Goal: Information Seeking & Learning: Learn about a topic

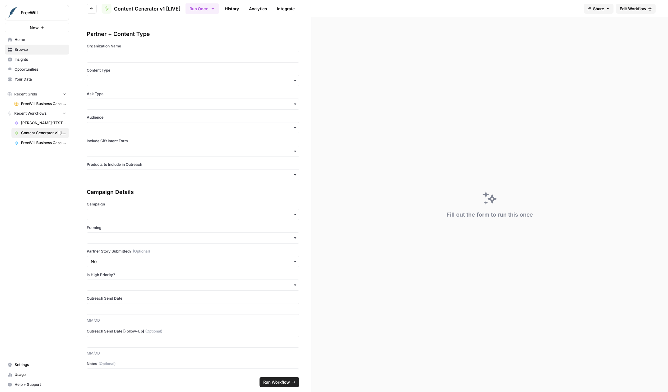
click at [598, 4] on button "Share" at bounding box center [599, 9] width 30 height 10
click at [570, 3] on div "Run Once History Analytics Integrate" at bounding box center [383, 8] width 394 height 12
click at [624, 9] on span "Edit Workflow" at bounding box center [633, 9] width 27 height 6
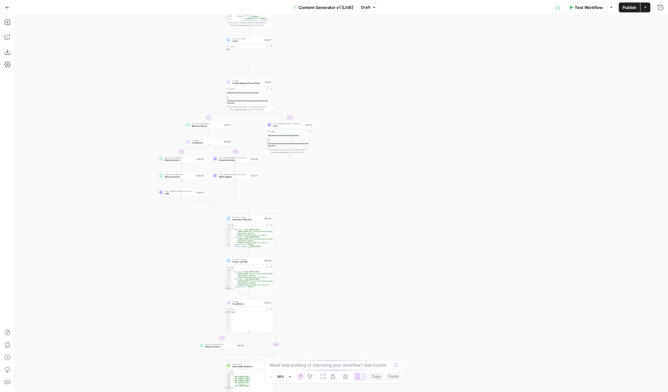
drag, startPoint x: 271, startPoint y: 170, endPoint x: 165, endPoint y: 252, distance: 133.3
click at [165, 252] on div "true false true false true false true false true false true false Workflow Set …" at bounding box center [342, 203] width 654 height 377
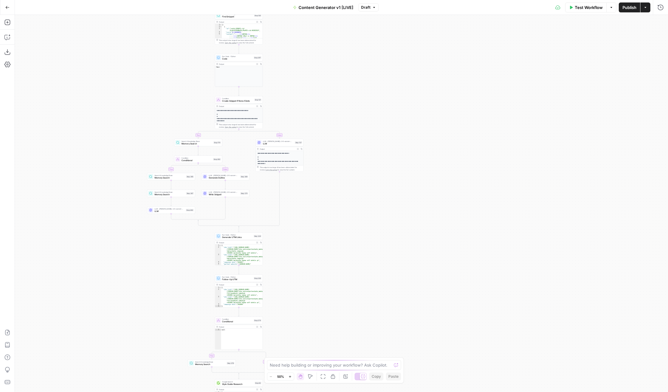
drag, startPoint x: 375, startPoint y: 174, endPoint x: 333, endPoint y: 228, distance: 68.4
click at [333, 228] on div "true false true false true false true false true false true false Workflow Set …" at bounding box center [342, 203] width 654 height 377
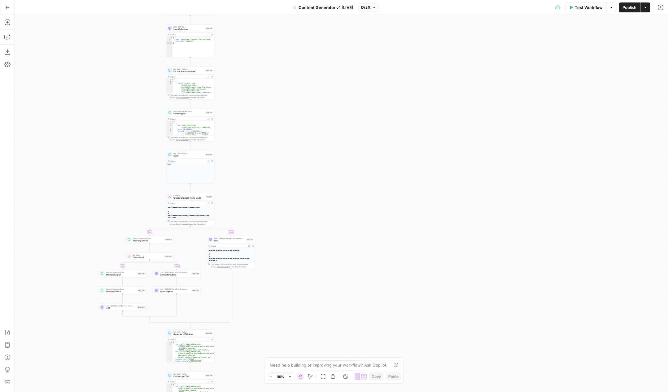
drag, startPoint x: 300, startPoint y: 74, endPoint x: 276, endPoint y: 146, distance: 76.4
click at [276, 147] on div "true false true false true false true false true false true false Workflow Set …" at bounding box center [342, 203] width 654 height 377
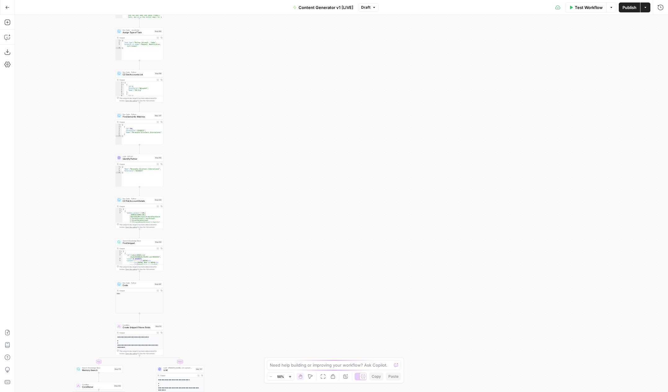
drag, startPoint x: 262, startPoint y: 79, endPoint x: 218, endPoint y: 196, distance: 125.0
click at [218, 197] on div "true false true false true false true false true false true false Workflow Set …" at bounding box center [342, 203] width 654 height 377
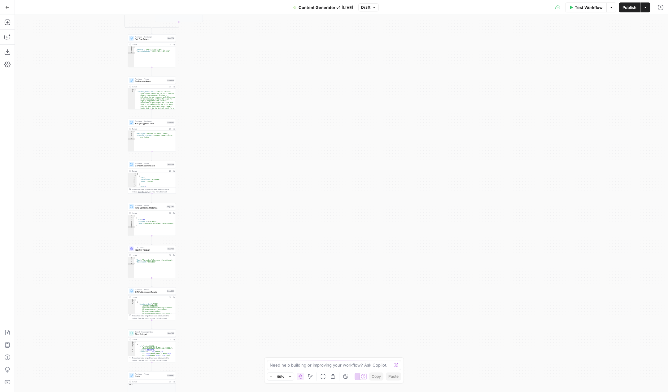
drag, startPoint x: 200, startPoint y: 112, endPoint x: 213, endPoint y: 200, distance: 88.9
click at [213, 201] on div "true false true false true false true false true false true false Workflow Set …" at bounding box center [342, 203] width 654 height 377
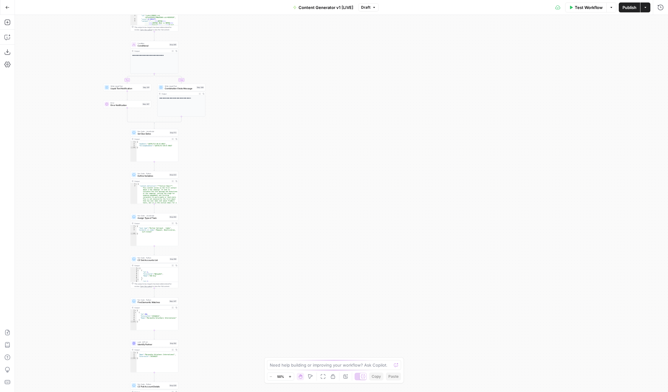
drag, startPoint x: 236, startPoint y: 98, endPoint x: 239, endPoint y: 194, distance: 96.4
click at [239, 194] on div "true false true false true false true false true false true false Workflow Set …" at bounding box center [342, 203] width 654 height 377
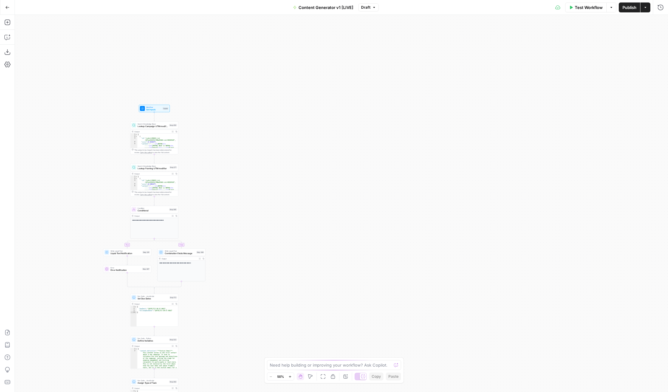
drag, startPoint x: 254, startPoint y: 55, endPoint x: 253, endPoint y: 218, distance: 162.7
click at [254, 218] on div "true false true false true false true false true false true false Workflow Set …" at bounding box center [342, 203] width 654 height 377
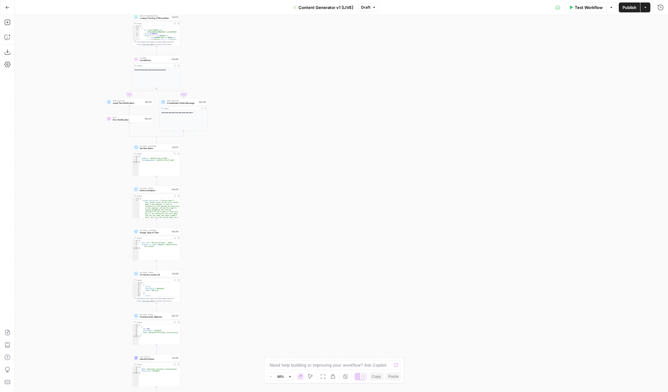
drag, startPoint x: 247, startPoint y: 259, endPoint x: 249, endPoint y: 110, distance: 149.4
click at [249, 110] on div "true false true false true false true false true false true false Workflow Set …" at bounding box center [342, 203] width 654 height 377
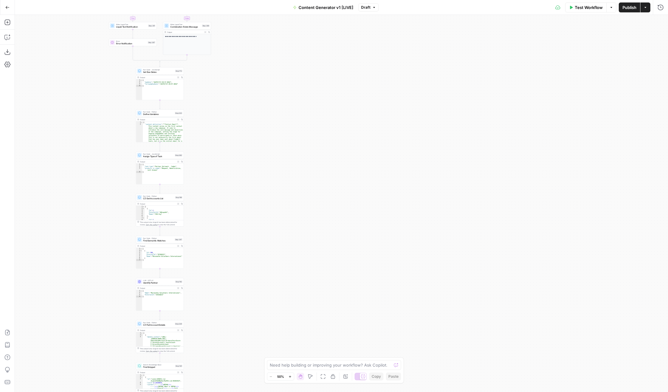
drag, startPoint x: 217, startPoint y: 286, endPoint x: 220, endPoint y: 211, distance: 74.7
click at [220, 210] on div "true false true false true false true false true false true false Workflow Set …" at bounding box center [342, 203] width 654 height 377
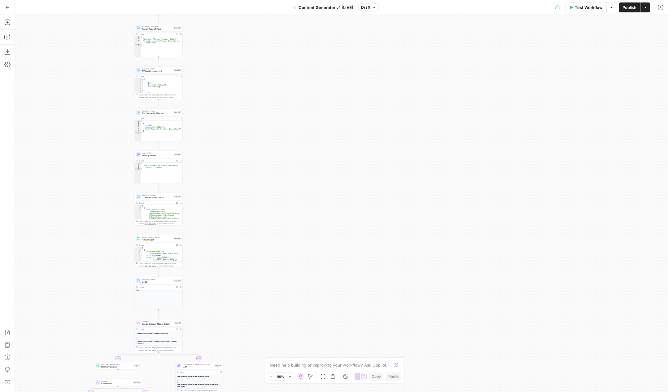
drag, startPoint x: 220, startPoint y: 276, endPoint x: 218, endPoint y: 155, distance: 121.5
click at [218, 155] on div "true false true false true false true false true false true false Workflow Set …" at bounding box center [342, 203] width 654 height 377
drag, startPoint x: 209, startPoint y: 208, endPoint x: 210, endPoint y: 185, distance: 23.0
click at [210, 185] on div "true false true false true false true false true false true false Workflow Set …" at bounding box center [342, 203] width 654 height 377
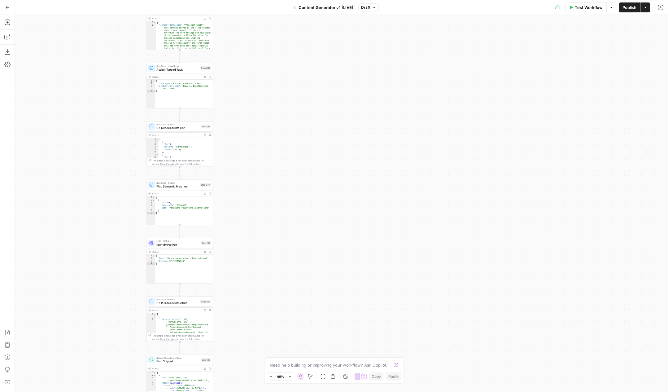
drag, startPoint x: 209, startPoint y: 64, endPoint x: 247, endPoint y: 140, distance: 85.1
click at [248, 141] on div "true false true false true false true false true false true false Workflow Set …" at bounding box center [342, 203] width 654 height 377
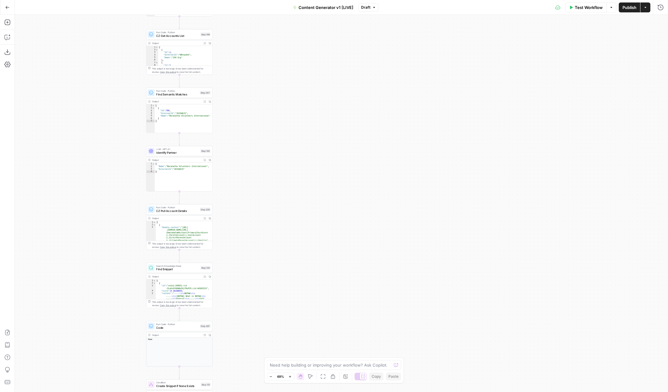
drag, startPoint x: 246, startPoint y: 233, endPoint x: 248, endPoint y: 92, distance: 140.4
click at [248, 92] on div "true false true false true false true false true false true false Workflow Set …" at bounding box center [342, 203] width 654 height 377
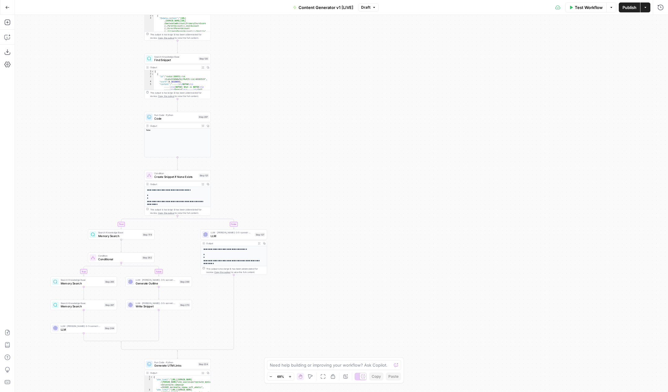
drag, startPoint x: 280, startPoint y: 317, endPoint x: 277, endPoint y: 154, distance: 162.7
click at [277, 154] on div "true false true false true false true false true false true false Workflow Set …" at bounding box center [342, 203] width 654 height 377
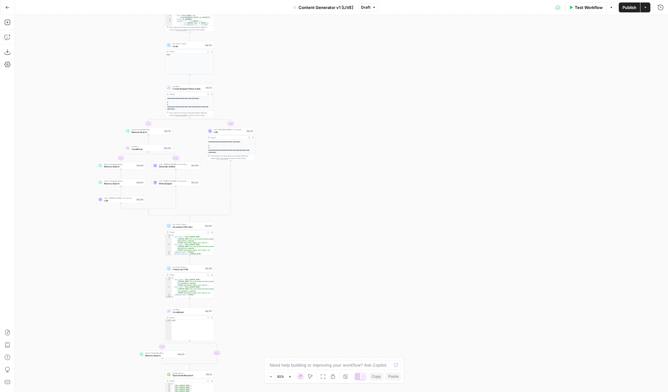
drag, startPoint x: 318, startPoint y: 284, endPoint x: 279, endPoint y: 152, distance: 137.7
click at [279, 152] on div "true false true false true false true false true false true false Workflow Set …" at bounding box center [342, 203] width 654 height 377
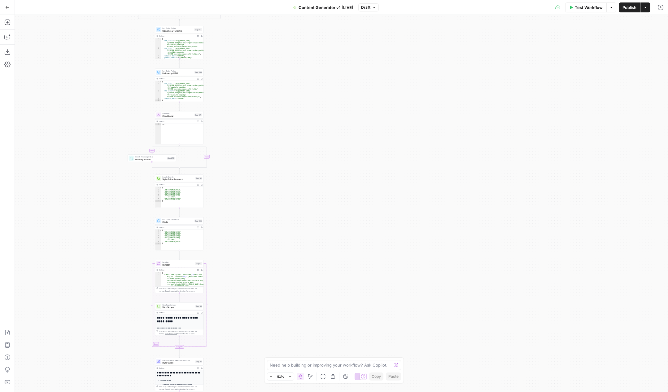
drag, startPoint x: 231, startPoint y: 248, endPoint x: 238, endPoint y: 91, distance: 157.2
click at [238, 91] on div "true false true false true false true false true false true false Workflow Set …" at bounding box center [342, 203] width 654 height 377
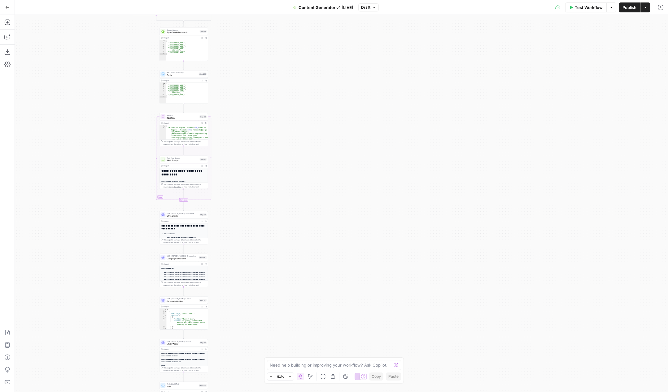
drag, startPoint x: 222, startPoint y: 172, endPoint x: 227, endPoint y: 25, distance: 146.6
click at [227, 25] on div "true false true false true false true false true false true false Workflow Set …" at bounding box center [342, 203] width 654 height 377
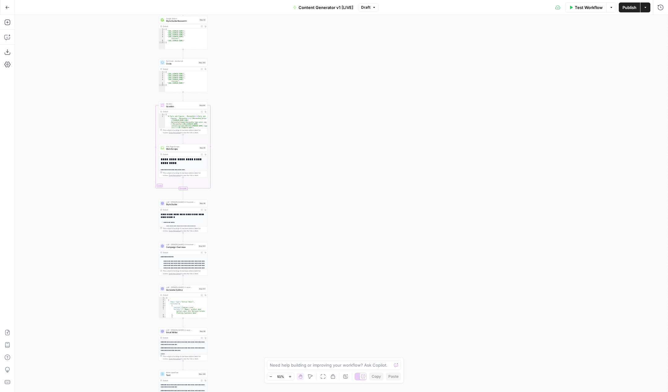
drag, startPoint x: 272, startPoint y: 267, endPoint x: 248, endPoint y: 120, distance: 149.2
click at [248, 120] on div "true false true false true false true false true false true false Workflow Set …" at bounding box center [342, 203] width 654 height 377
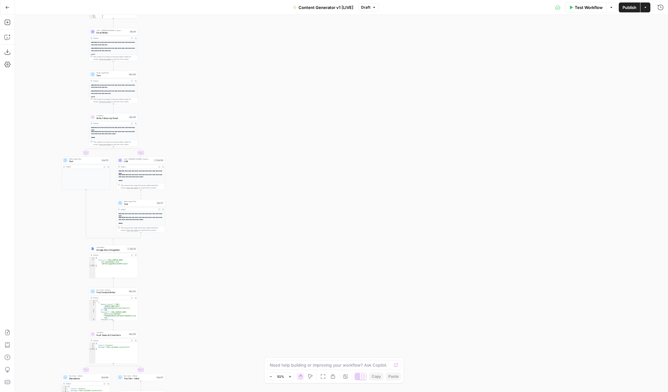
drag, startPoint x: 249, startPoint y: 276, endPoint x: 204, endPoint y: 123, distance: 159.2
click at [204, 123] on div "true false true false true false true false true false true false Workflow Set …" at bounding box center [342, 203] width 654 height 377
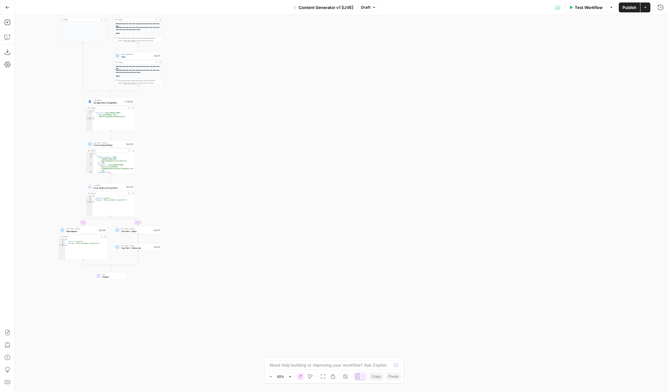
drag, startPoint x: 202, startPoint y: 243, endPoint x: 198, endPoint y: 97, distance: 146.0
click at [199, 96] on div "true false true false true false true false true false true false Workflow Set …" at bounding box center [342, 203] width 654 height 377
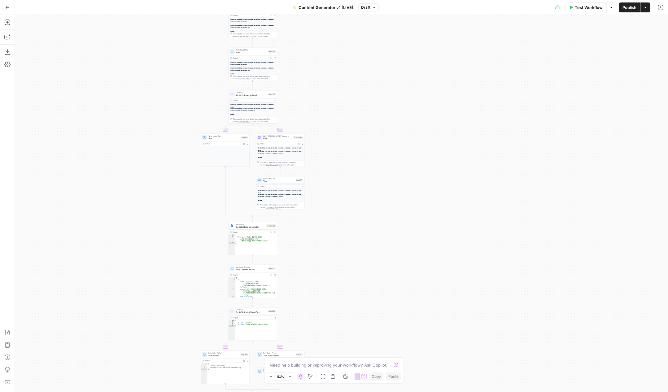
drag, startPoint x: 227, startPoint y: 62, endPoint x: 368, endPoint y: 186, distance: 187.7
click at [369, 186] on div "true false true false true false true false true false true false Workflow Set …" at bounding box center [342, 203] width 654 height 377
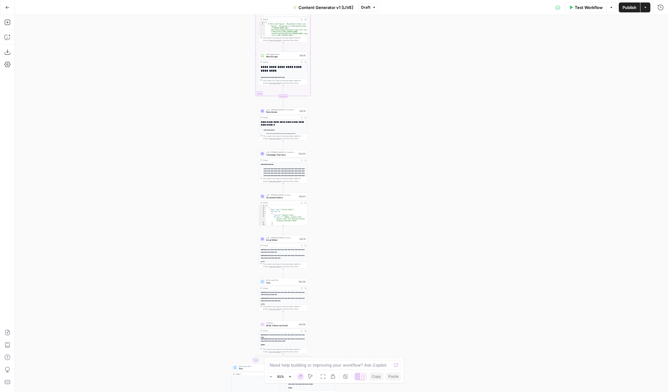
drag, startPoint x: 339, startPoint y: 73, endPoint x: 369, endPoint y: 302, distance: 231.3
click at [369, 302] on div "true false true false true false true false true false true false Workflow Set …" at bounding box center [342, 203] width 654 height 377
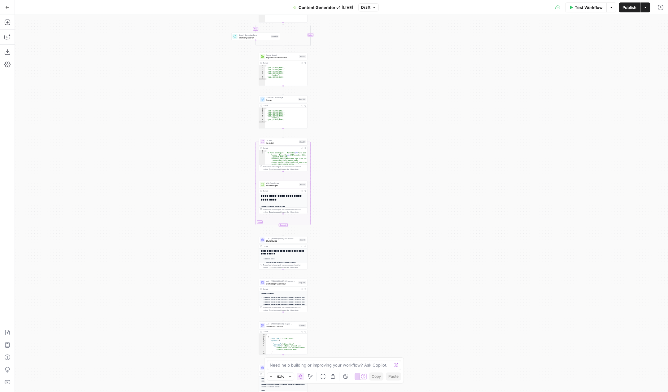
drag, startPoint x: 411, startPoint y: 105, endPoint x: 411, endPoint y: 233, distance: 128.3
click at [411, 234] on div "true false true false true false true false true false true false Workflow Set …" at bounding box center [342, 203] width 654 height 377
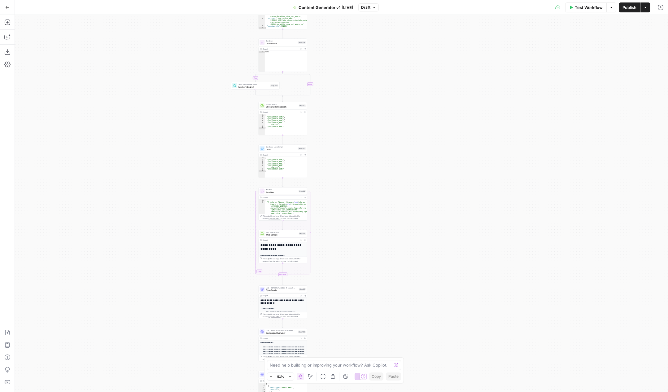
drag, startPoint x: 341, startPoint y: 178, endPoint x: 339, endPoint y: 338, distance: 159.9
click at [339, 338] on div "true false true false true false true false true false true false Workflow Set …" at bounding box center [342, 203] width 654 height 377
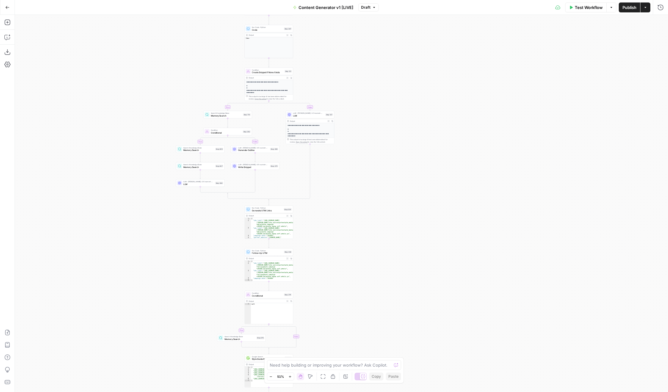
drag, startPoint x: 363, startPoint y: 106, endPoint x: 351, endPoint y: 231, distance: 126.4
click at [351, 232] on div "true false true false true false true false true false true false Workflow Set …" at bounding box center [342, 203] width 654 height 377
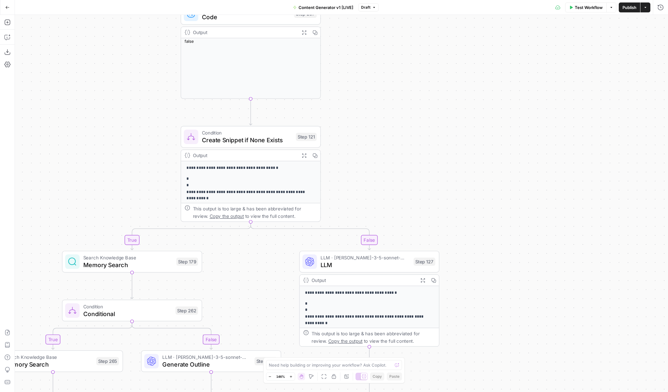
drag, startPoint x: 357, startPoint y: 65, endPoint x: 274, endPoint y: 271, distance: 222.4
click at [274, 272] on div "true false true false true false true false true false true false Workflow Set …" at bounding box center [342, 203] width 654 height 377
click at [261, 133] on span "Condition" at bounding box center [247, 132] width 90 height 7
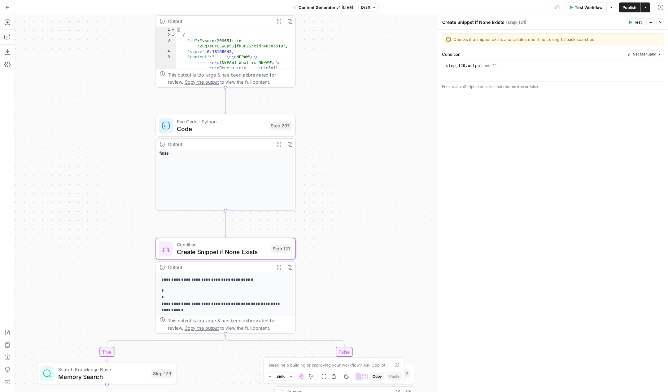
drag, startPoint x: 341, startPoint y: 60, endPoint x: 311, endPoint y: 183, distance: 127.6
click at [311, 184] on div "true false true false true false true true false true false false Workflow Set …" at bounding box center [342, 203] width 654 height 377
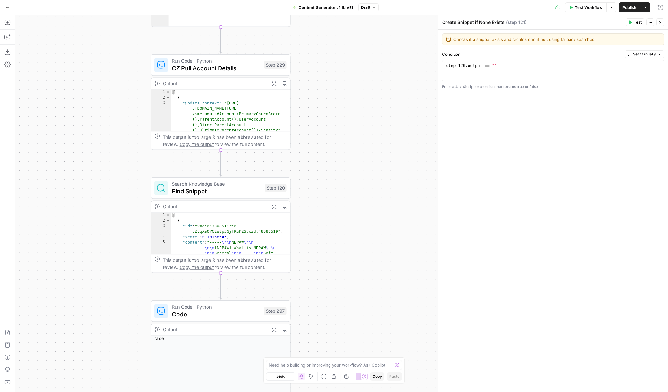
drag, startPoint x: 324, startPoint y: 71, endPoint x: 324, endPoint y: 244, distance: 173.2
click at [324, 245] on div "true false true false true false true true false true false false Workflow Set …" at bounding box center [342, 203] width 654 height 377
click at [231, 187] on span "Find Snippet" at bounding box center [217, 191] width 90 height 9
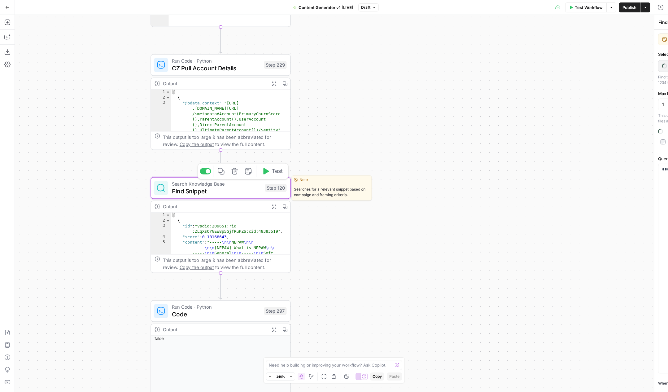
type input "Content Generator"
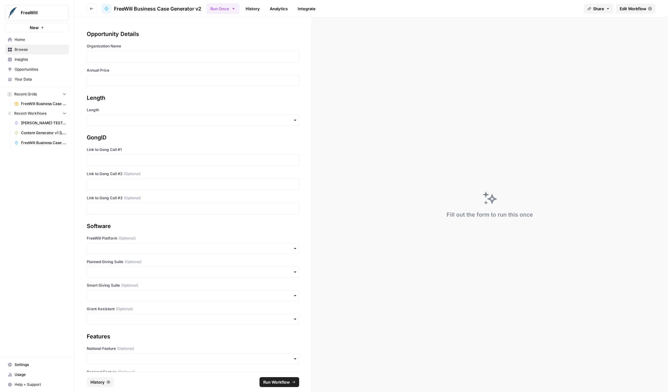
click at [16, 364] on span "Settings" at bounding box center [41, 365] width 52 height 6
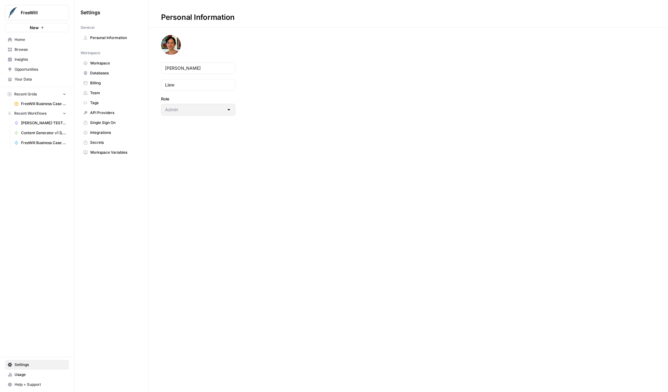
click at [105, 76] on span "Databases" at bounding box center [114, 73] width 49 height 6
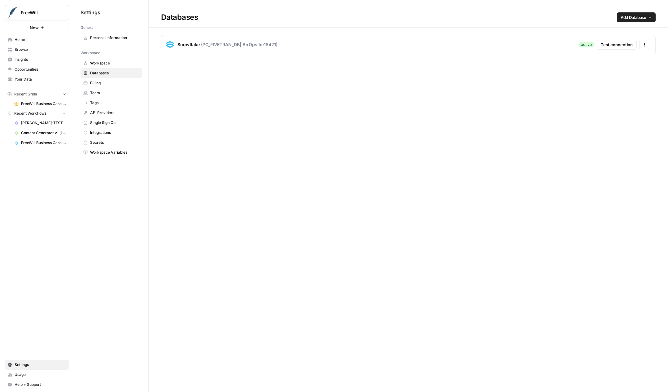
click at [30, 80] on span "Your Data" at bounding box center [41, 80] width 52 height 6
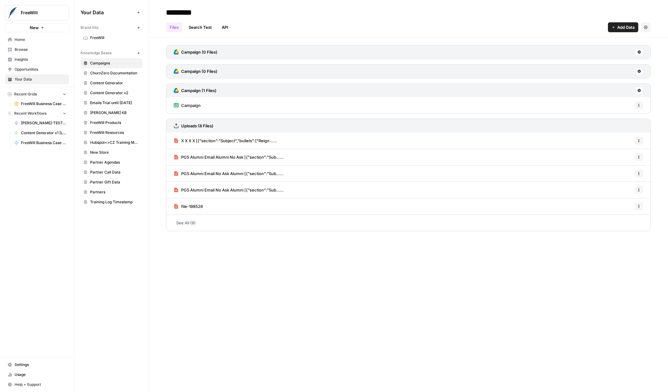
click at [120, 76] on link "ChurnZero Documentation" at bounding box center [112, 73] width 62 height 10
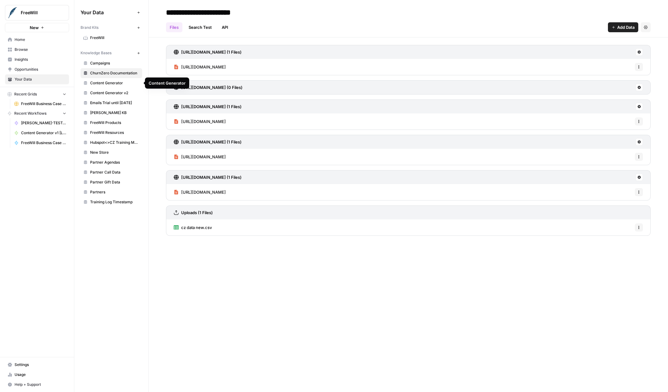
click at [118, 83] on span "Content Generator" at bounding box center [114, 83] width 49 height 6
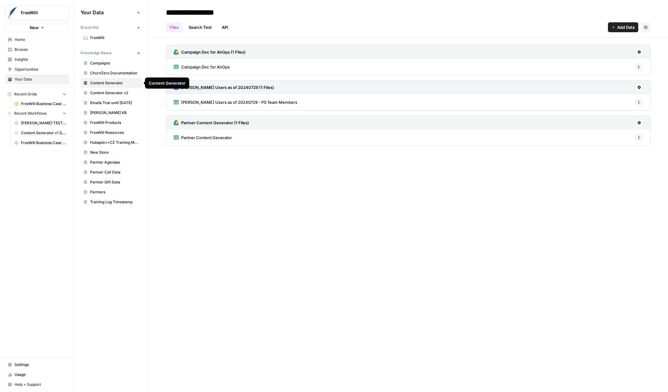
click at [112, 97] on link "Content Generator v2" at bounding box center [112, 93] width 62 height 10
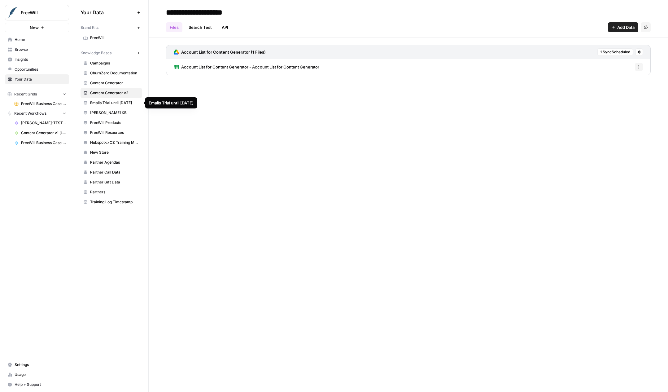
click at [108, 105] on span "Emails Trial until [DATE]" at bounding box center [114, 103] width 49 height 6
click at [105, 113] on span "[PERSON_NAME] KB" at bounding box center [114, 113] width 49 height 6
click at [107, 122] on span "FreeWill Products" at bounding box center [114, 123] width 49 height 6
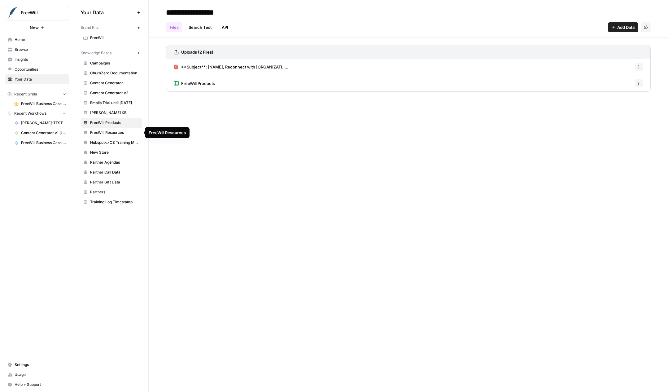
click at [108, 132] on span "FreeWill Resources" at bounding box center [114, 133] width 49 height 6
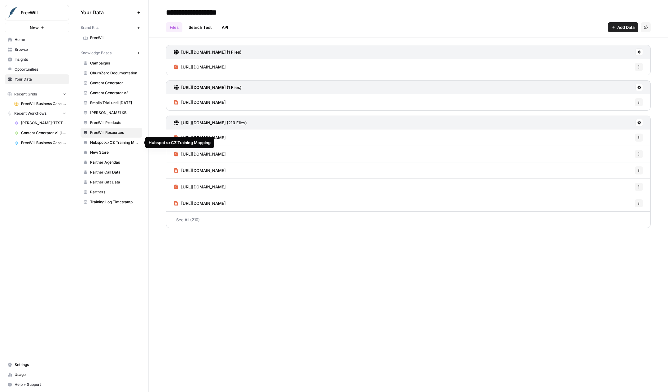
click at [109, 145] on span "Hubspot<>CZ Training Mapping" at bounding box center [114, 143] width 49 height 6
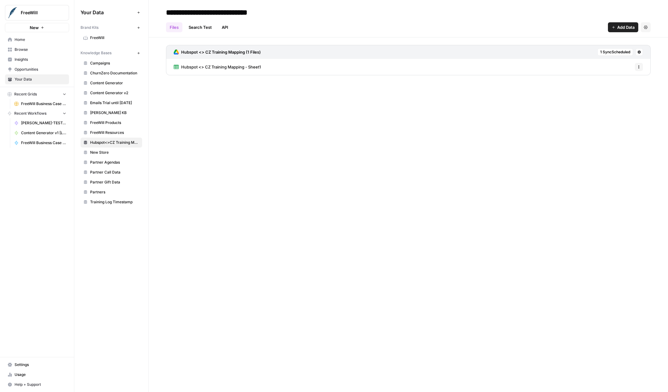
click at [105, 154] on span "New Store" at bounding box center [114, 153] width 49 height 6
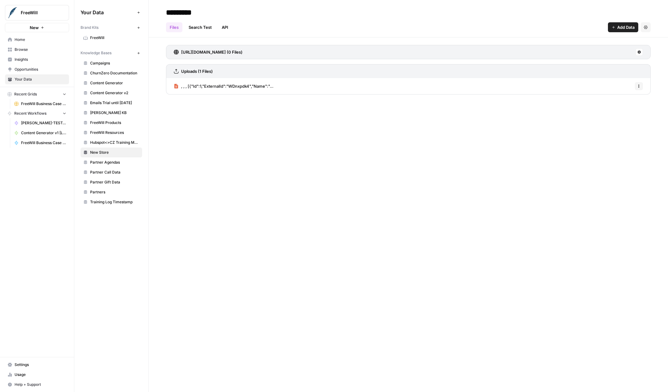
click at [104, 160] on span "Partner Agendas" at bounding box center [114, 163] width 49 height 6
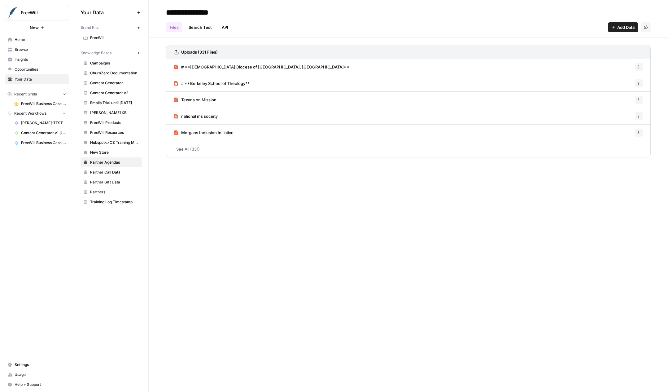
click at [114, 82] on span "Content Generator" at bounding box center [114, 83] width 49 height 6
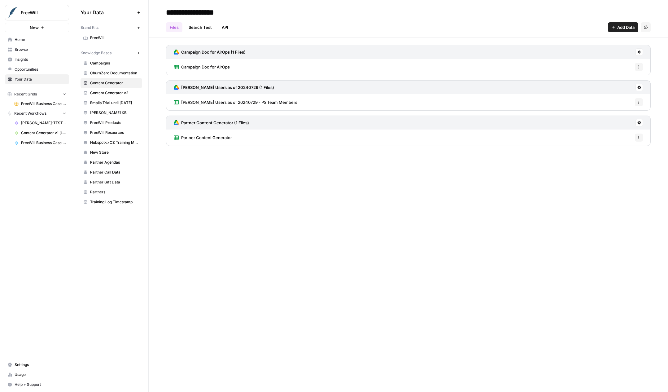
click at [202, 66] on span "Campaign Doc for AirOps" at bounding box center [205, 67] width 49 height 6
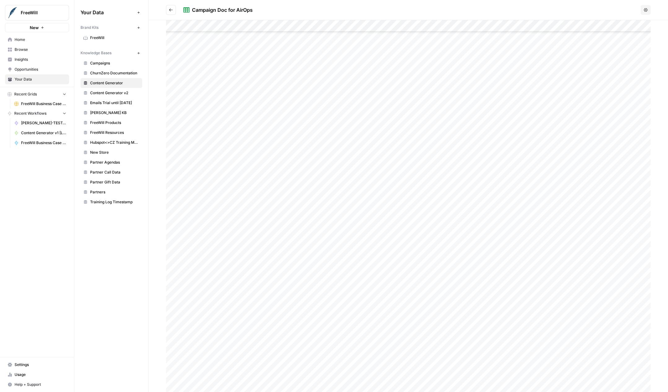
scroll to position [904, 0]
click at [264, 190] on div at bounding box center [408, 206] width 485 height 372
click at [348, 212] on div at bounding box center [408, 206] width 485 height 372
click at [659, 13] on header "Cell Content" at bounding box center [570, 12] width 185 height 15
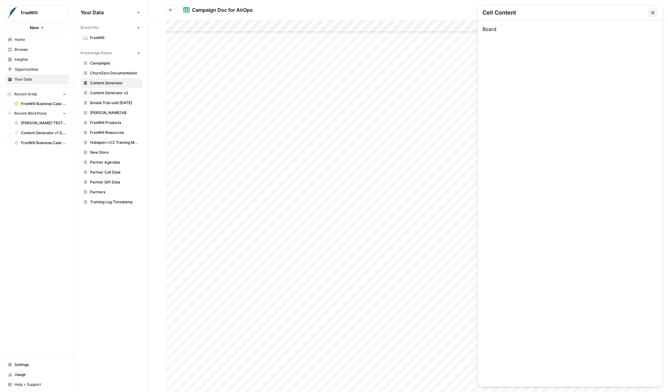
click at [653, 12] on icon "button" at bounding box center [653, 12] width 5 height 5
click at [513, 187] on div at bounding box center [408, 206] width 485 height 372
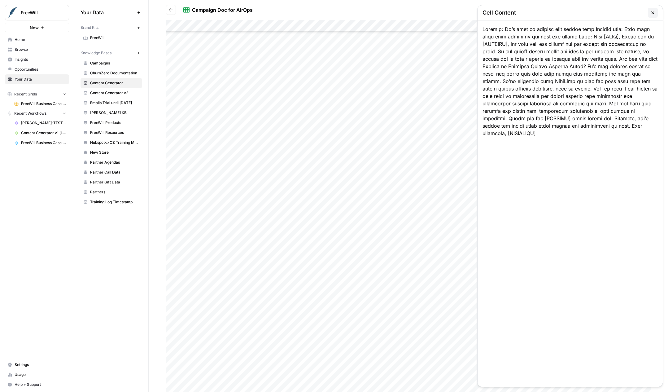
click at [523, 126] on div at bounding box center [570, 203] width 185 height 366
